Goal: Find contact information: Find contact information

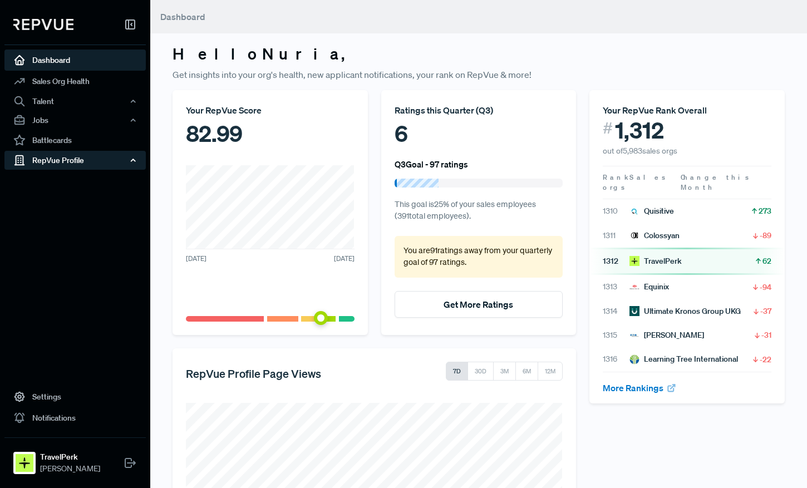
click at [84, 165] on div "RepVue Profile" at bounding box center [74, 160] width 141 height 19
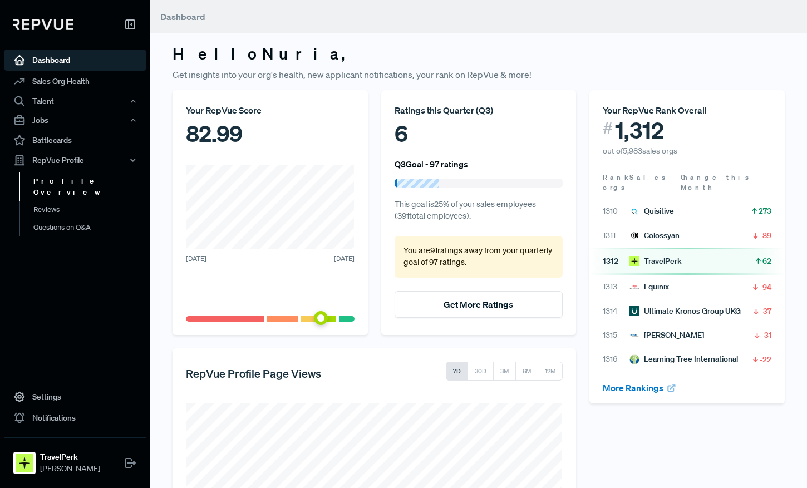
click at [79, 184] on link "Profile Overview" at bounding box center [89, 186] width 141 height 28
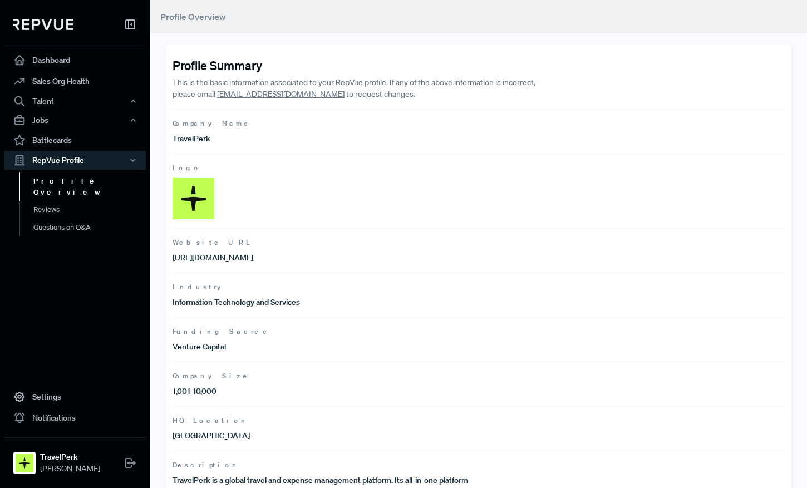
click at [200, 138] on p "TravelPerk" at bounding box center [325, 139] width 306 height 12
click at [222, 137] on p "TravelPerk" at bounding box center [325, 139] width 306 height 12
drag, startPoint x: 215, startPoint y: 95, endPoint x: 289, endPoint y: 96, distance: 74.5
click at [289, 96] on p "This is the basic information associated to your RepVue profile. If any of the …" at bounding box center [355, 88] width 367 height 23
drag, startPoint x: 371, startPoint y: 95, endPoint x: 217, endPoint y: 93, distance: 154.1
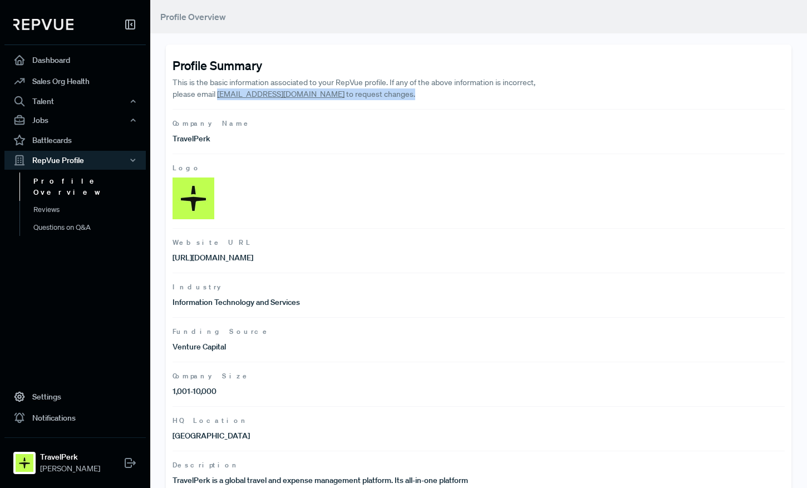
click at [217, 93] on p "This is the basic information associated to your RepVue profile. If any of the …" at bounding box center [355, 88] width 367 height 23
click at [313, 95] on p "This is the basic information associated to your RepVue profile. If any of the …" at bounding box center [355, 88] width 367 height 23
drag, startPoint x: 294, startPoint y: 95, endPoint x: 217, endPoint y: 94, distance: 76.2
click at [217, 94] on p "This is the basic information associated to your RepVue profile. If any of the …" at bounding box center [355, 88] width 367 height 23
copy p "[EMAIL_ADDRESS][DOMAIN_NAME]"
